Goal: Transaction & Acquisition: Download file/media

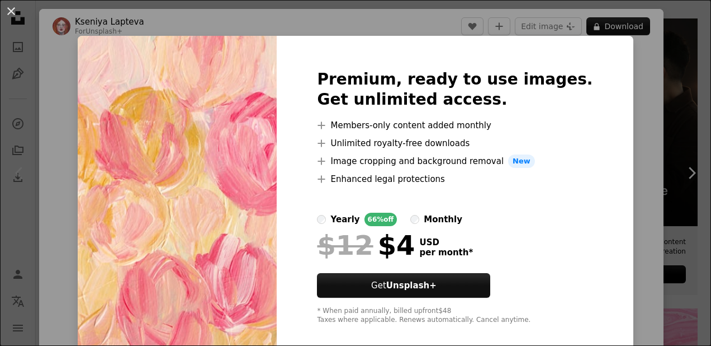
scroll to position [261, 0]
click at [273, 115] on img at bounding box center [177, 197] width 199 height 322
click at [122, 152] on img at bounding box center [177, 197] width 199 height 322
click at [606, 181] on div "An X shape Premium, ready to use images. Get unlimited access. A plus sign Memb…" at bounding box center [355, 173] width 711 height 346
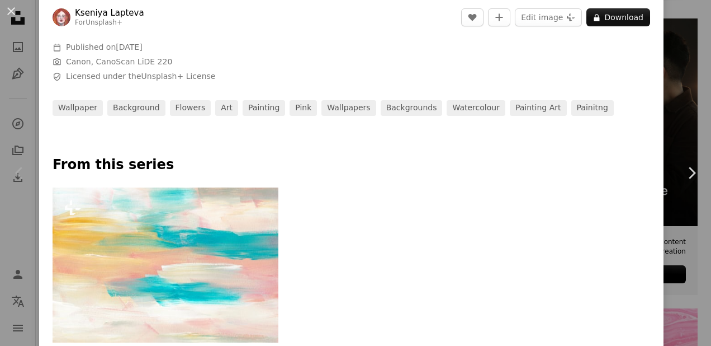
scroll to position [389, 0]
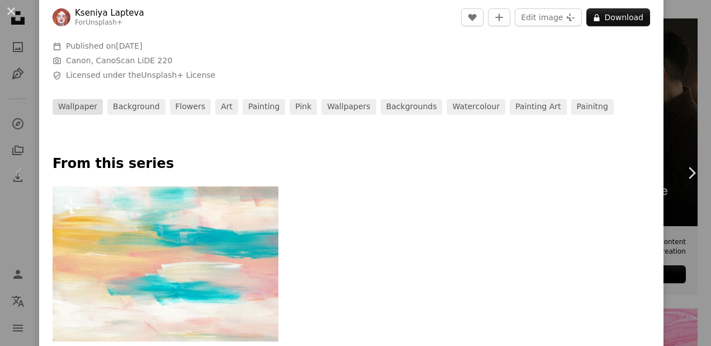
click at [83, 112] on link "wallpaper" at bounding box center [78, 107] width 50 height 16
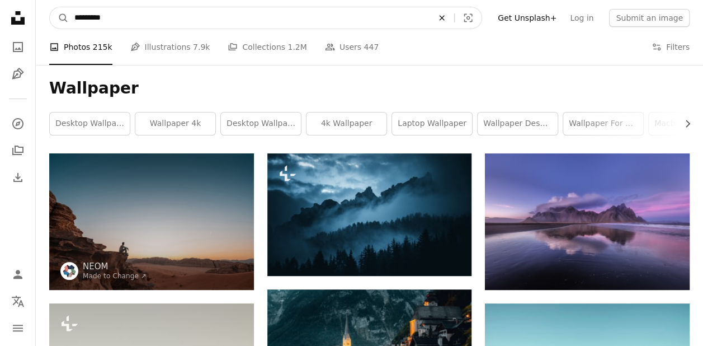
click at [453, 18] on icon "An X shape" at bounding box center [442, 17] width 25 height 9
type input "**********"
click at [63, 22] on icon "A magnifying glass" at bounding box center [59, 17] width 19 height 11
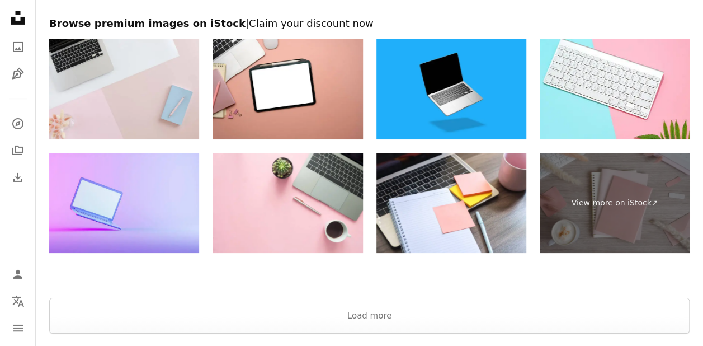
scroll to position [2074, 0]
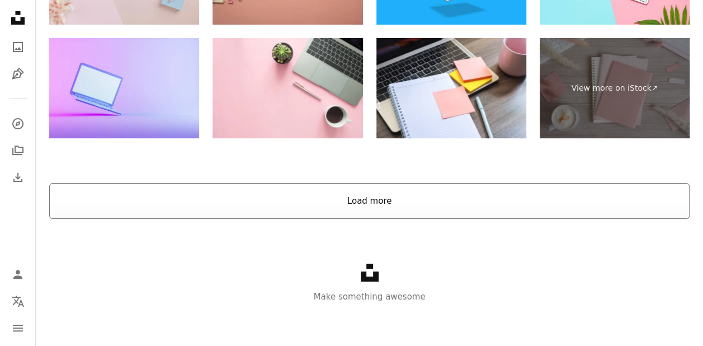
click at [284, 189] on button "Load more" at bounding box center [369, 201] width 640 height 36
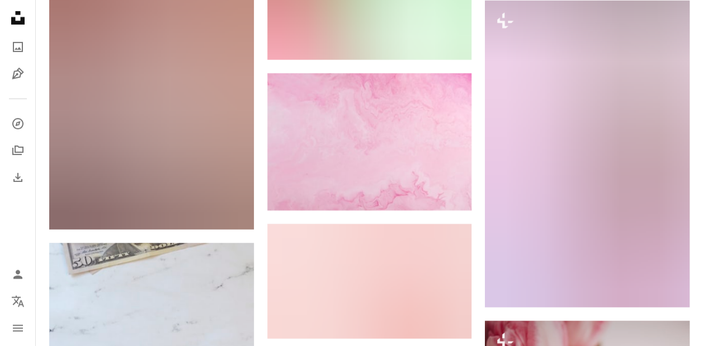
scroll to position [10302, 0]
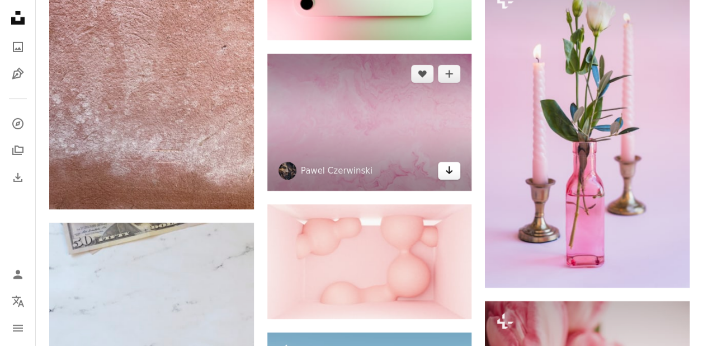
click at [450, 163] on icon "Arrow pointing down" at bounding box center [449, 169] width 9 height 13
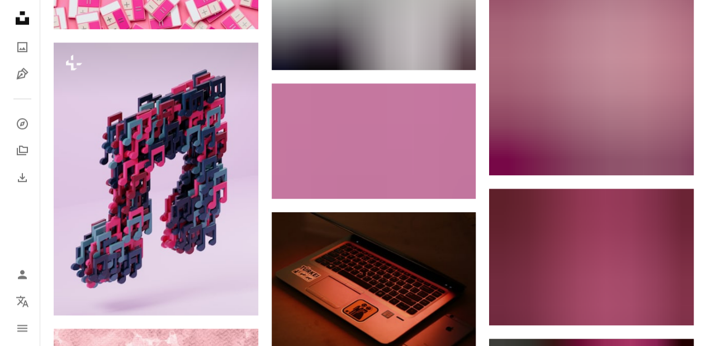
scroll to position [13130, 0]
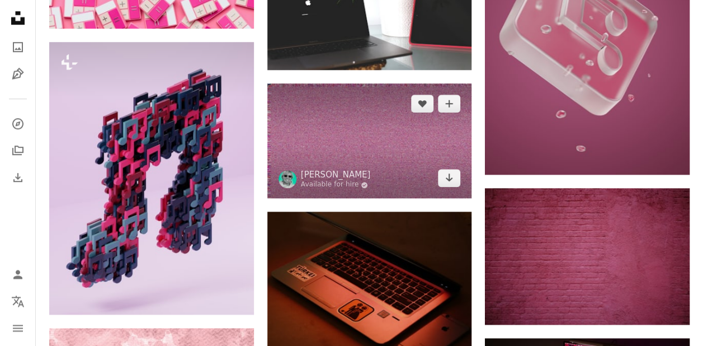
click at [371, 182] on img at bounding box center [369, 140] width 205 height 115
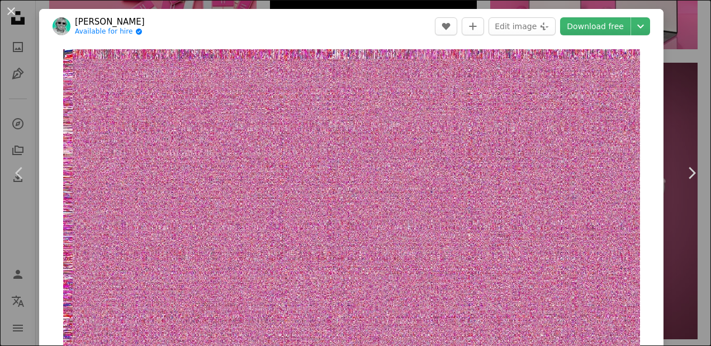
scroll to position [91, 0]
